Goal: Task Accomplishment & Management: Manage account settings

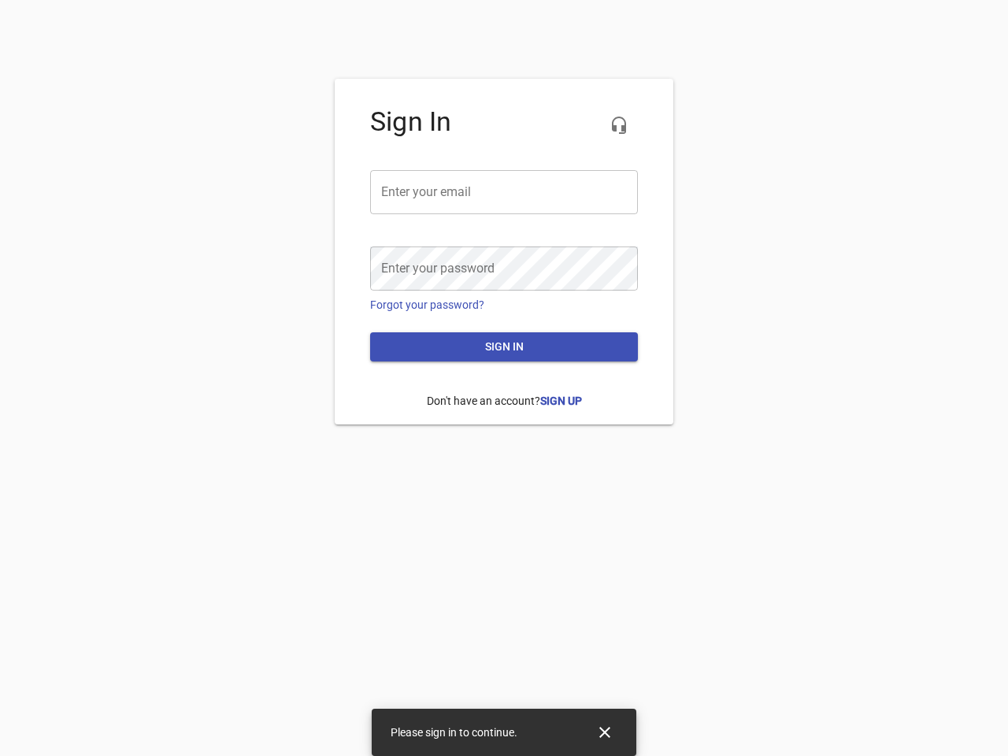
click at [619, 125] on icon "button" at bounding box center [619, 125] width 19 height 19
click at [504, 192] on input "email" at bounding box center [504, 192] width 268 height 44
click at [605, 733] on icon "Close" at bounding box center [604, 732] width 11 height 11
